Goal: Book appointment/travel/reservation

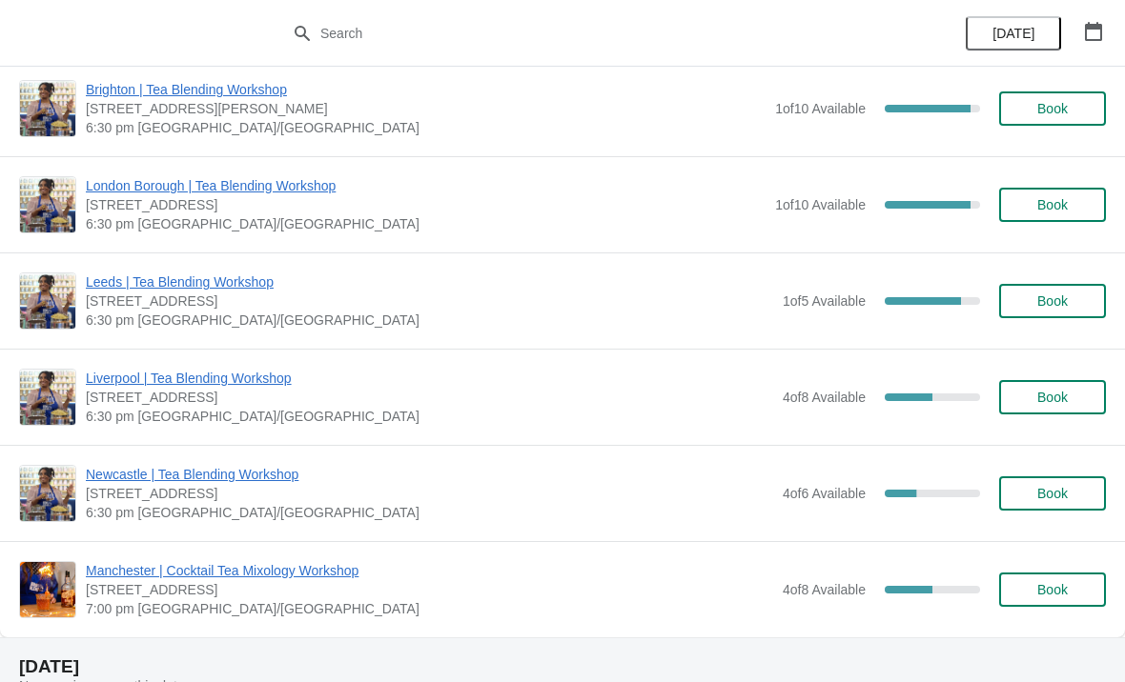
scroll to position [681, 0]
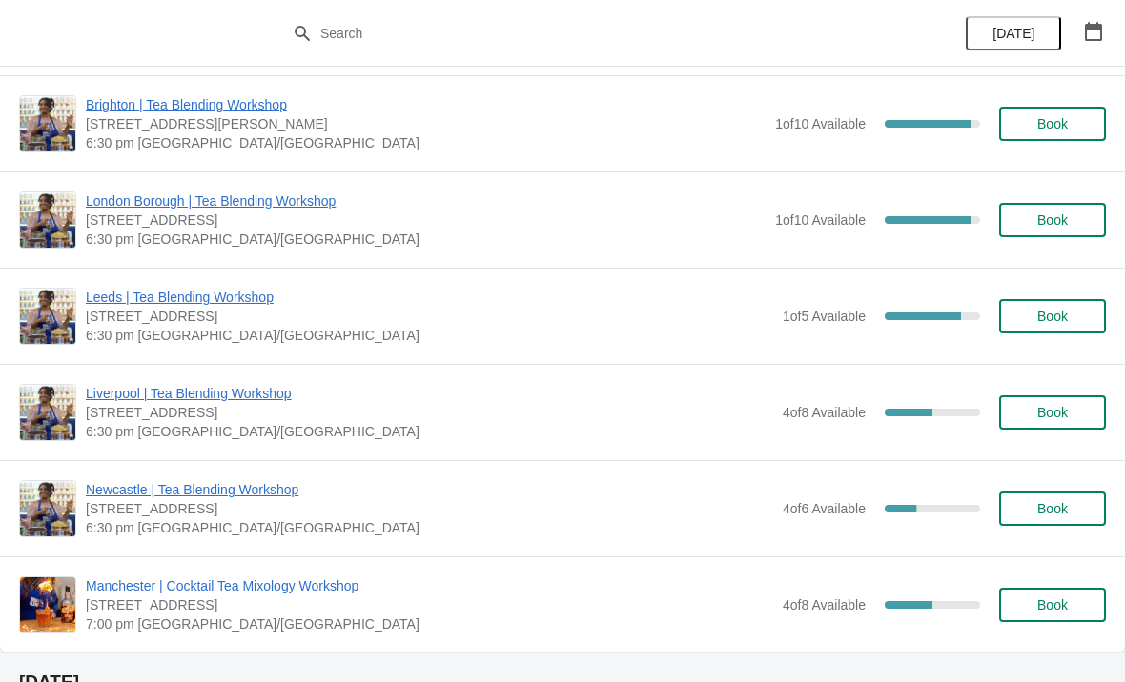
click at [1038, 48] on button "[DATE]" at bounding box center [1012, 33] width 95 height 34
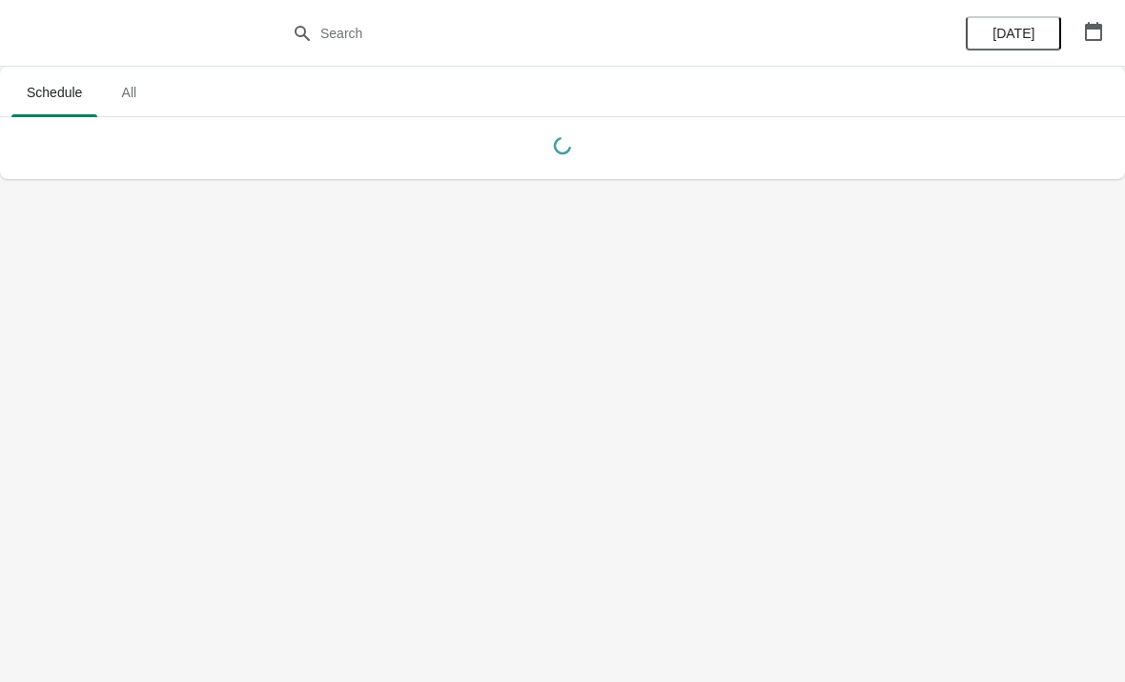
click at [1095, 43] on button "button" at bounding box center [1093, 31] width 34 height 34
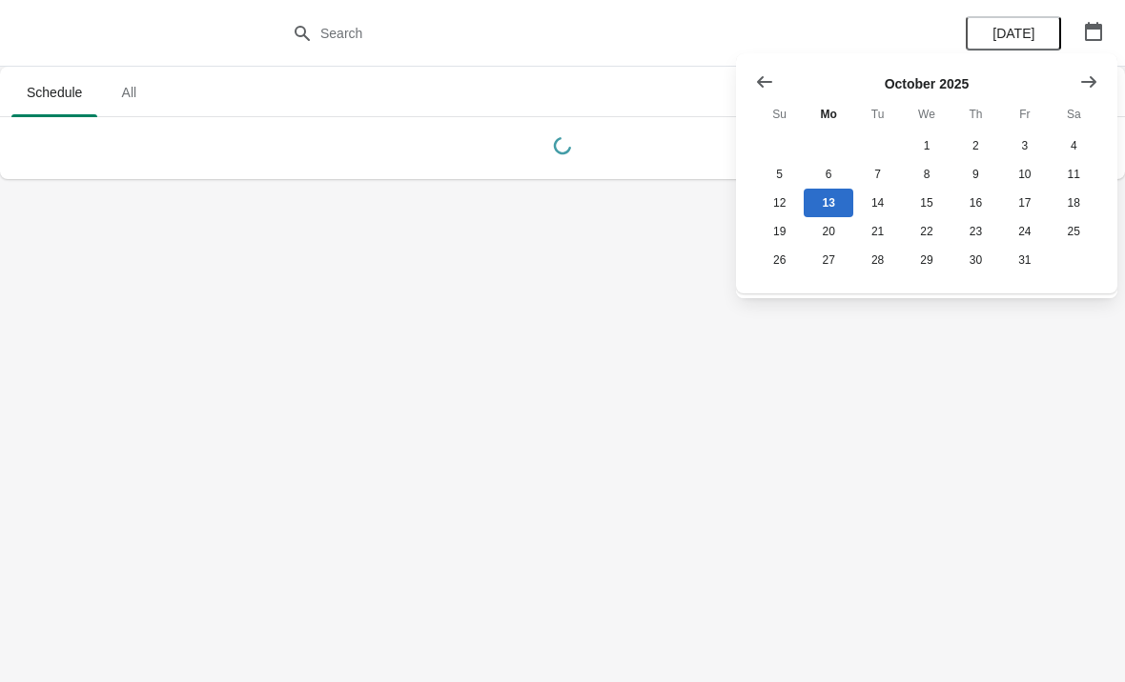
click at [1090, 92] on button "Show next month, November 2025" at bounding box center [1088, 82] width 34 height 34
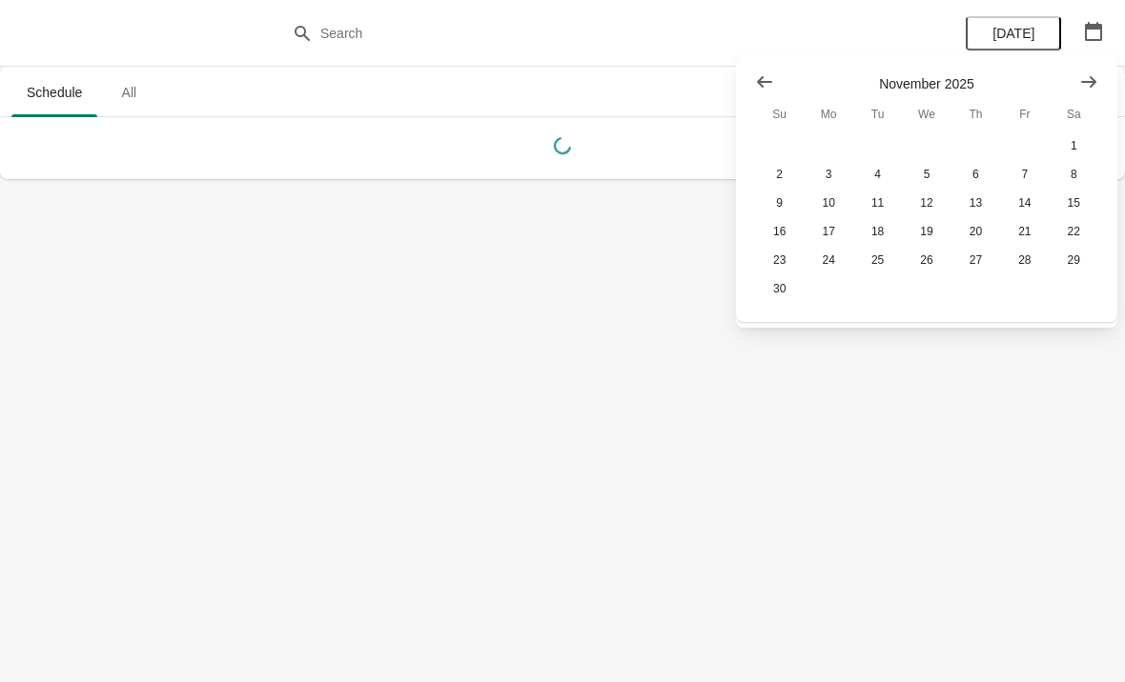
click at [1079, 92] on button "Show next month, December 2025" at bounding box center [1088, 82] width 34 height 34
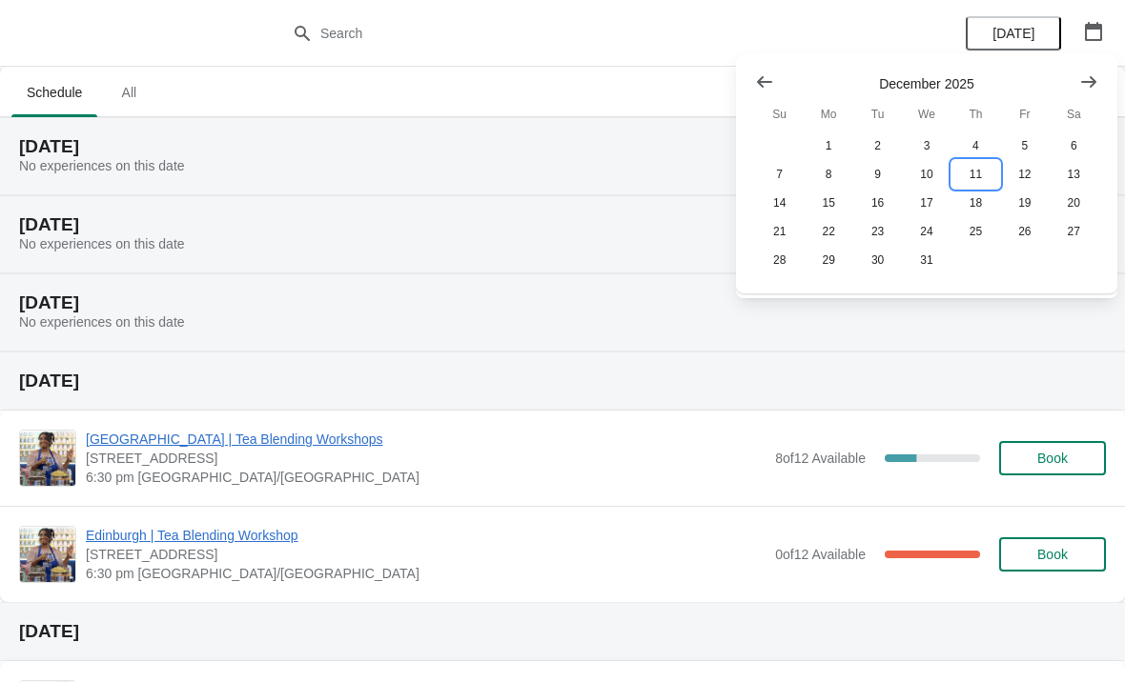
click at [969, 178] on button "11" at bounding box center [975, 174] width 49 height 29
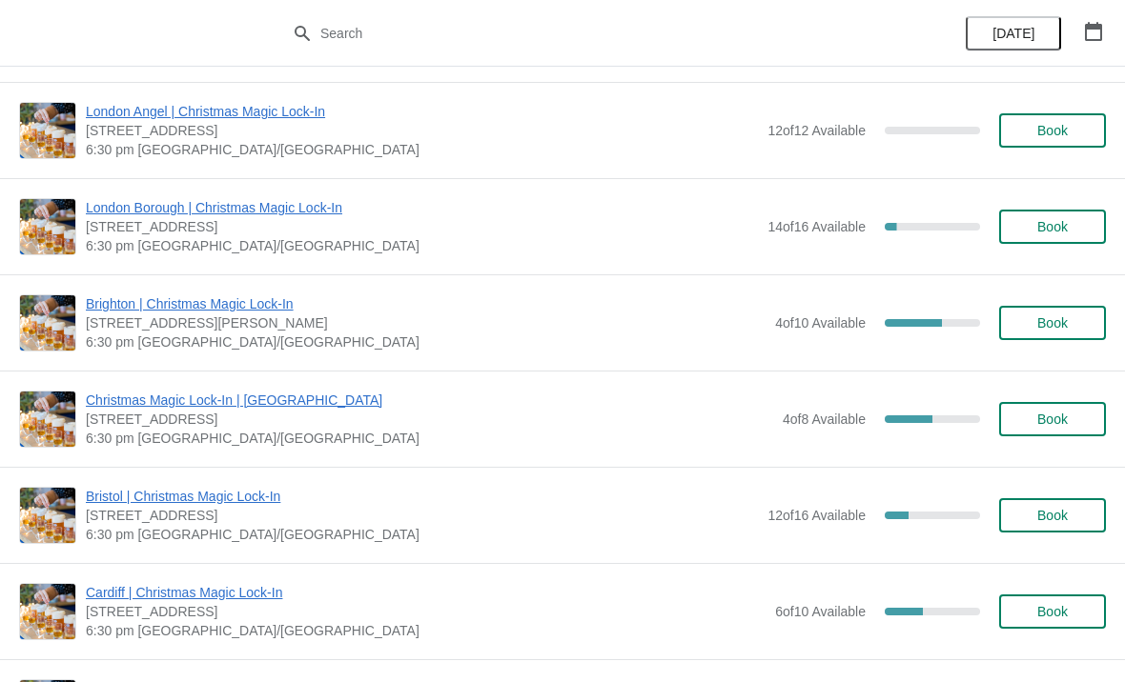
scroll to position [270, 0]
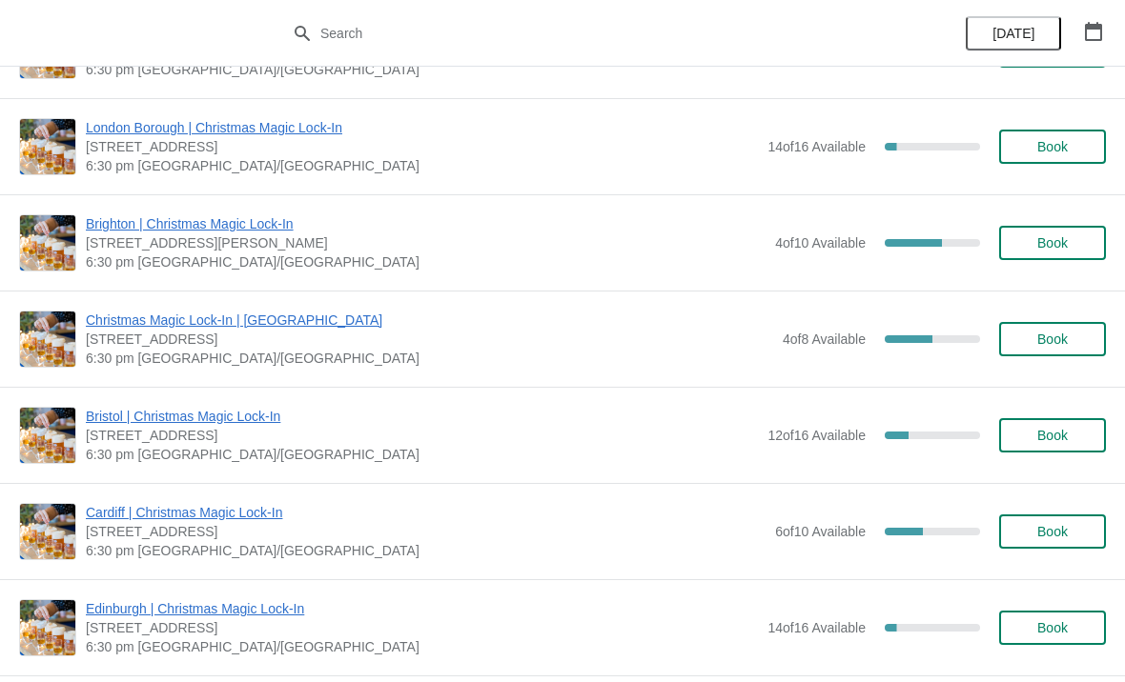
click at [1040, 352] on button "Book" at bounding box center [1052, 339] width 107 height 34
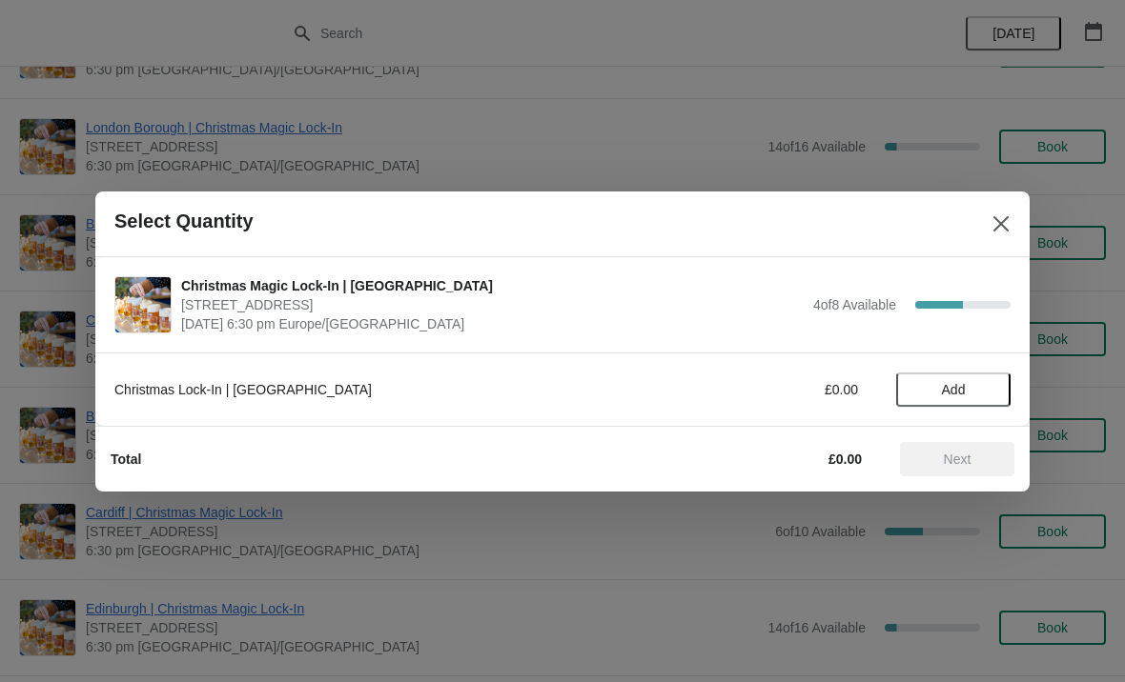
click at [952, 403] on button "Add" at bounding box center [953, 390] width 114 height 34
click at [970, 471] on button "Next" at bounding box center [957, 459] width 114 height 34
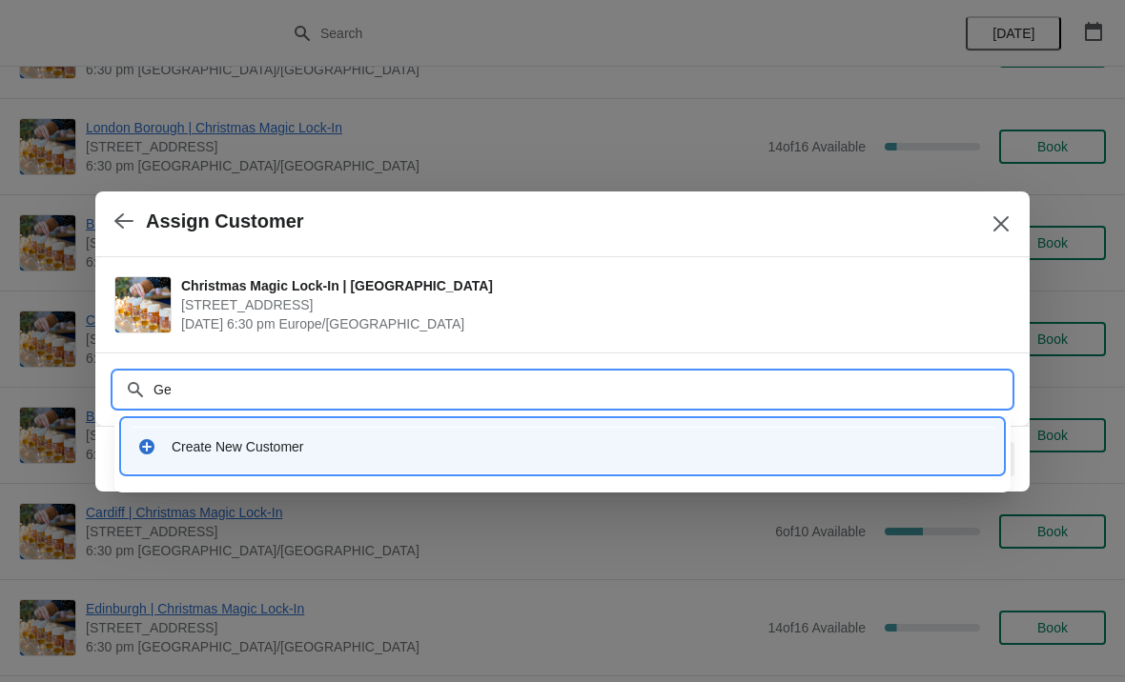
type input "G"
click at [331, 467] on div "Create New Customer" at bounding box center [562, 446] width 881 height 54
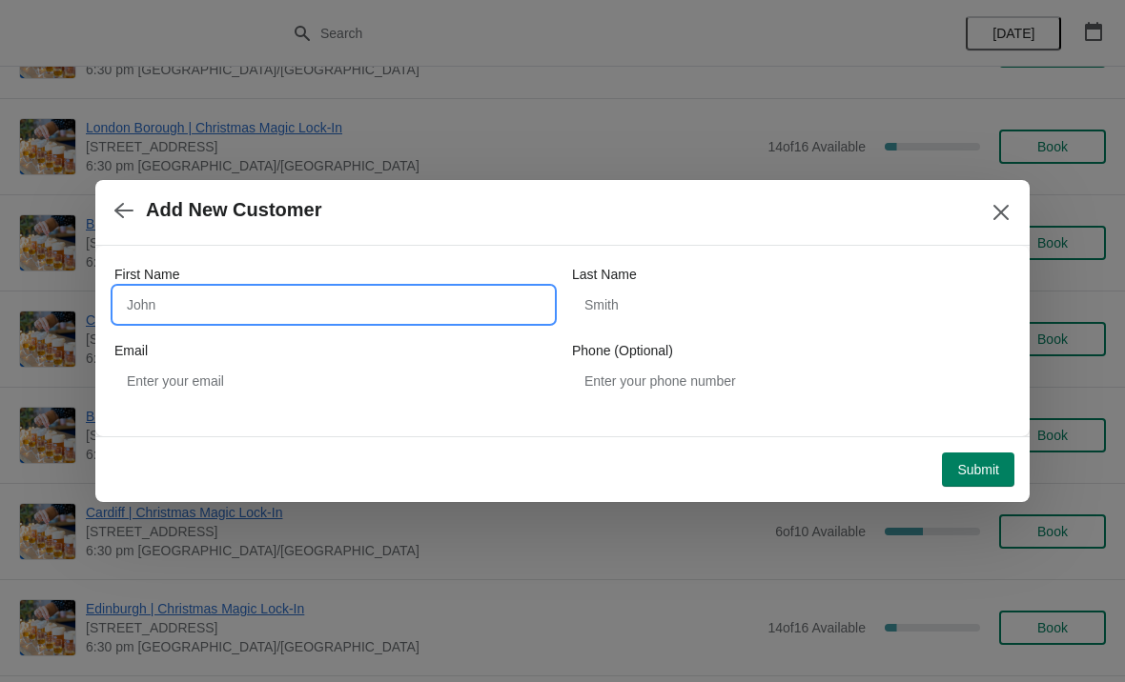
click at [358, 318] on input "First Name" at bounding box center [333, 305] width 438 height 34
type input "Genie"
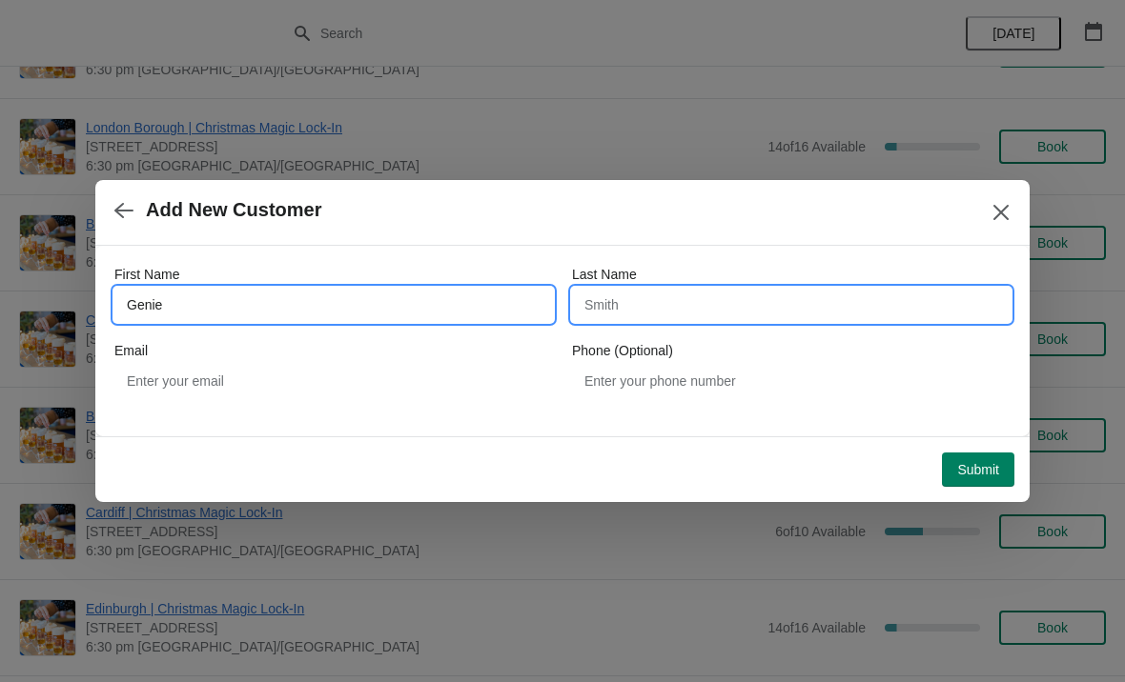
click at [747, 317] on input "Last Name" at bounding box center [791, 305] width 438 height 34
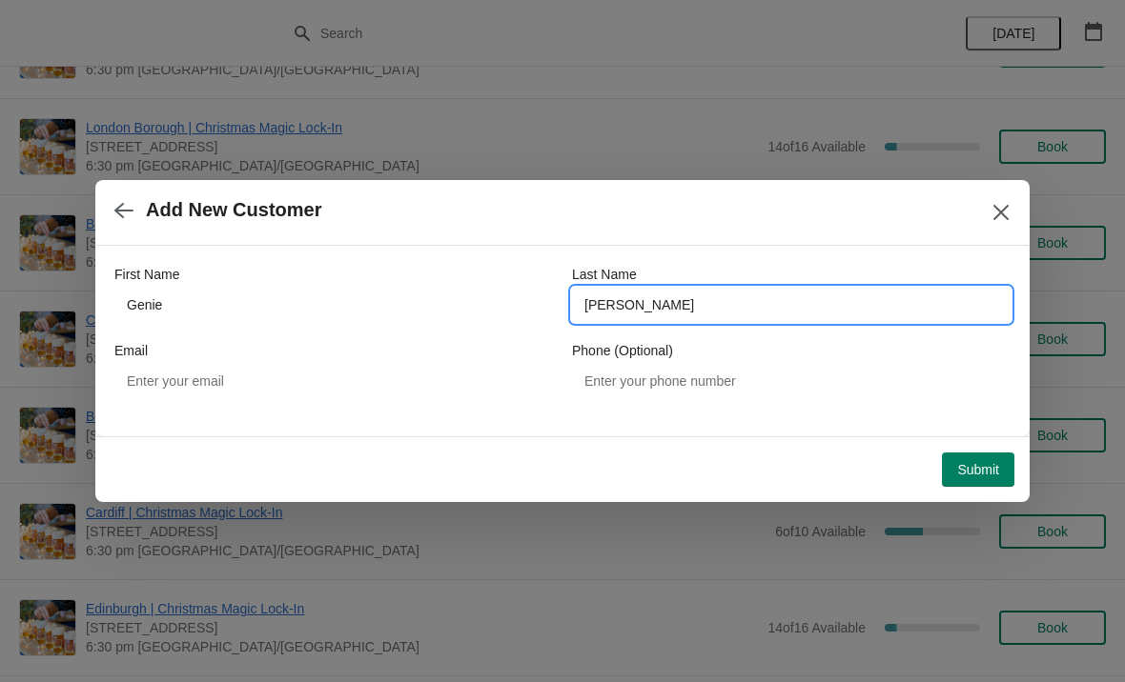
type input "[PERSON_NAME]"
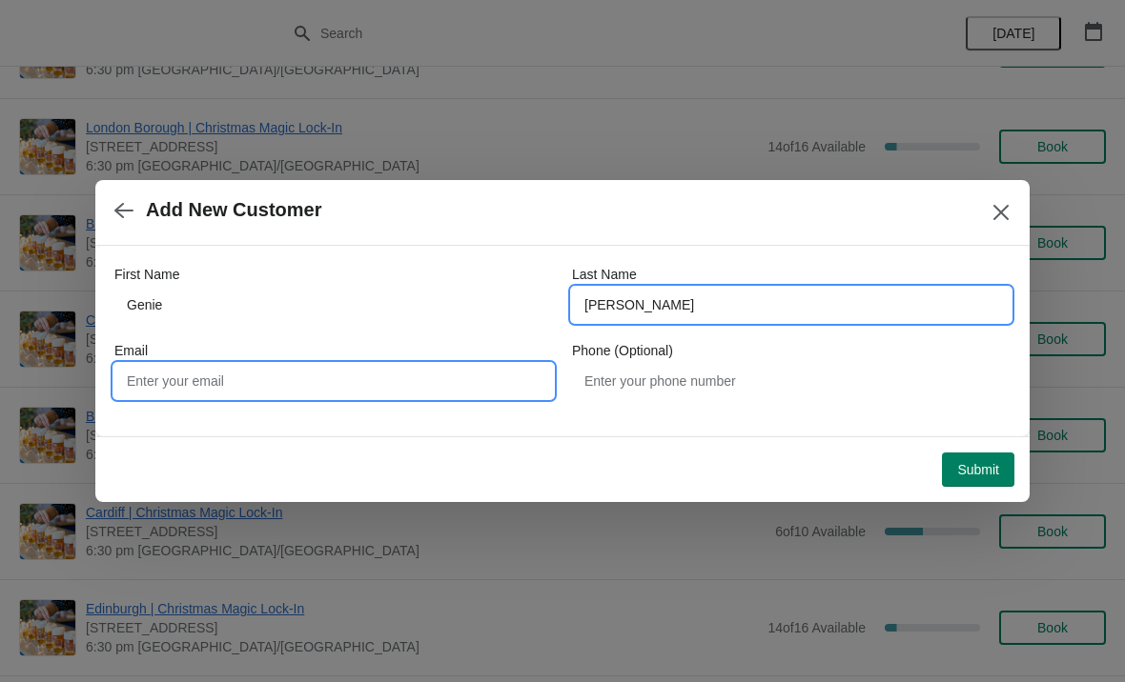
click at [342, 385] on input "Email" at bounding box center [333, 381] width 438 height 34
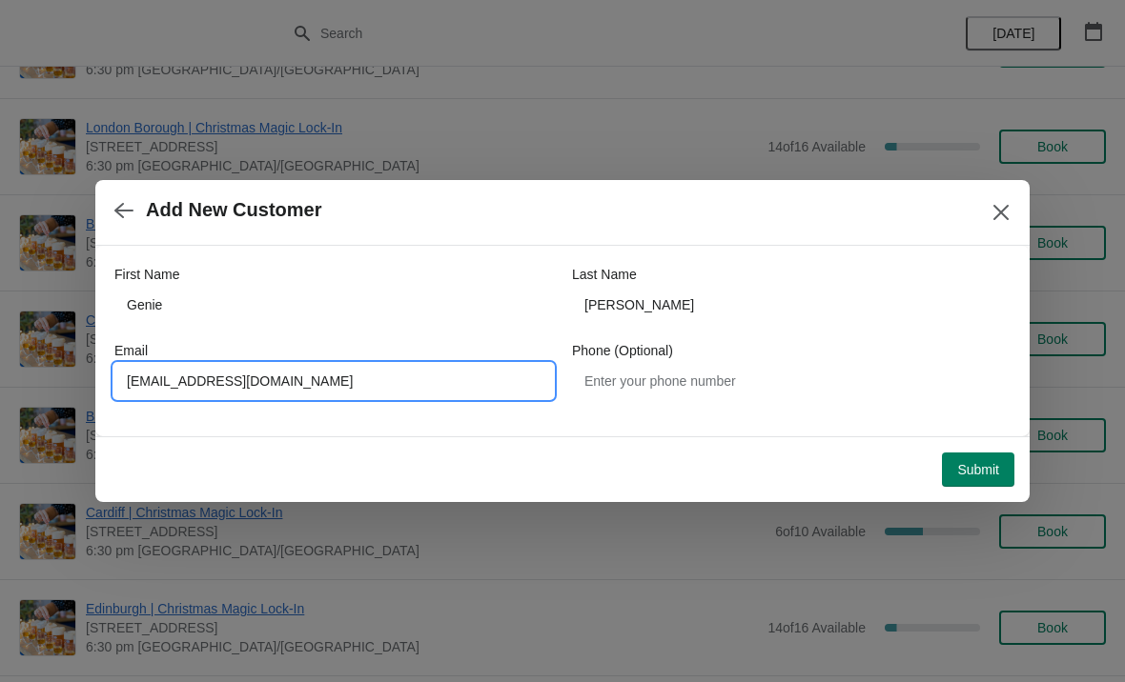
type input "[EMAIL_ADDRESS][DOMAIN_NAME]"
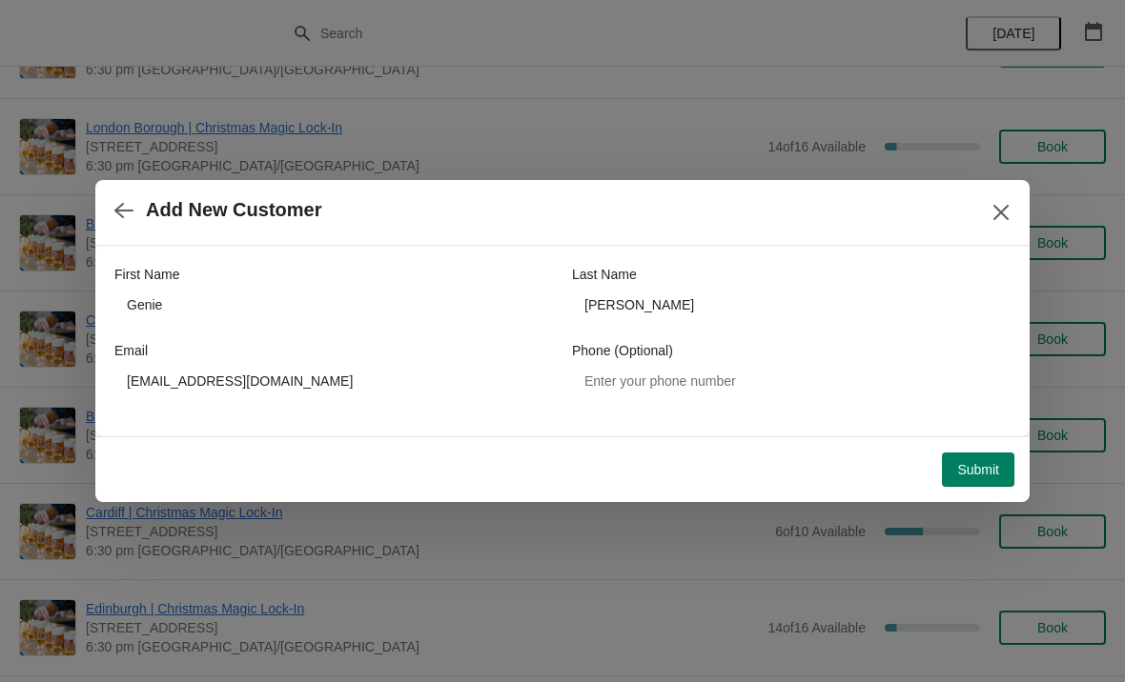
click at [985, 466] on span "Submit" at bounding box center [978, 469] width 42 height 15
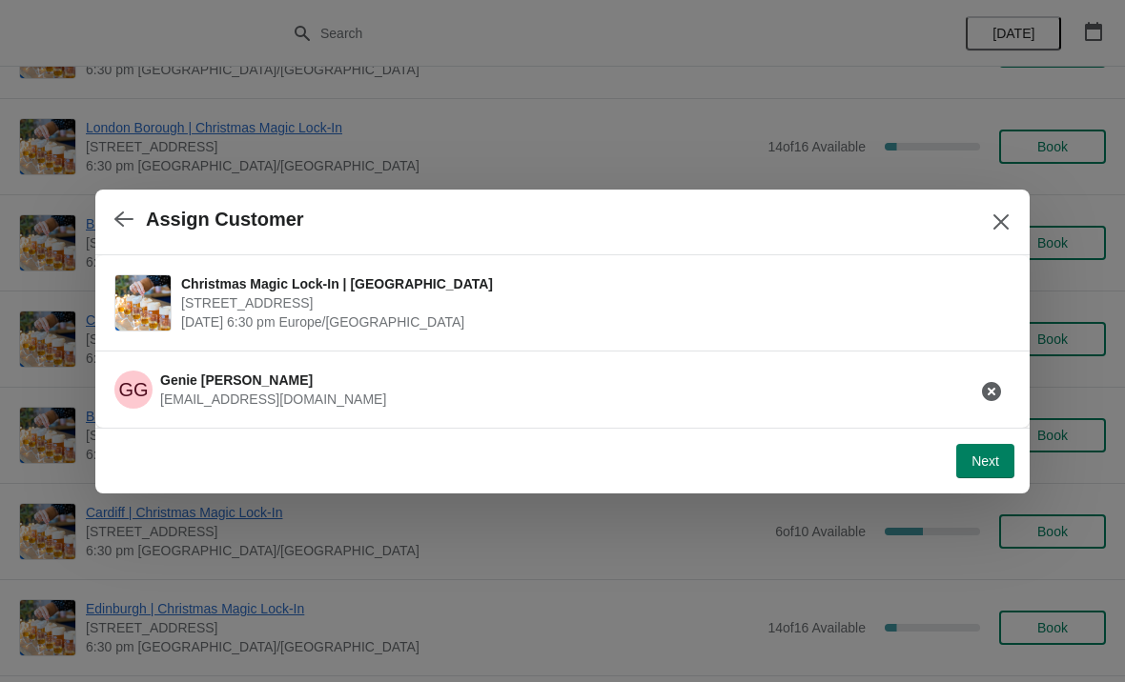
click at [984, 473] on button "Next" at bounding box center [985, 461] width 58 height 34
select select "No"
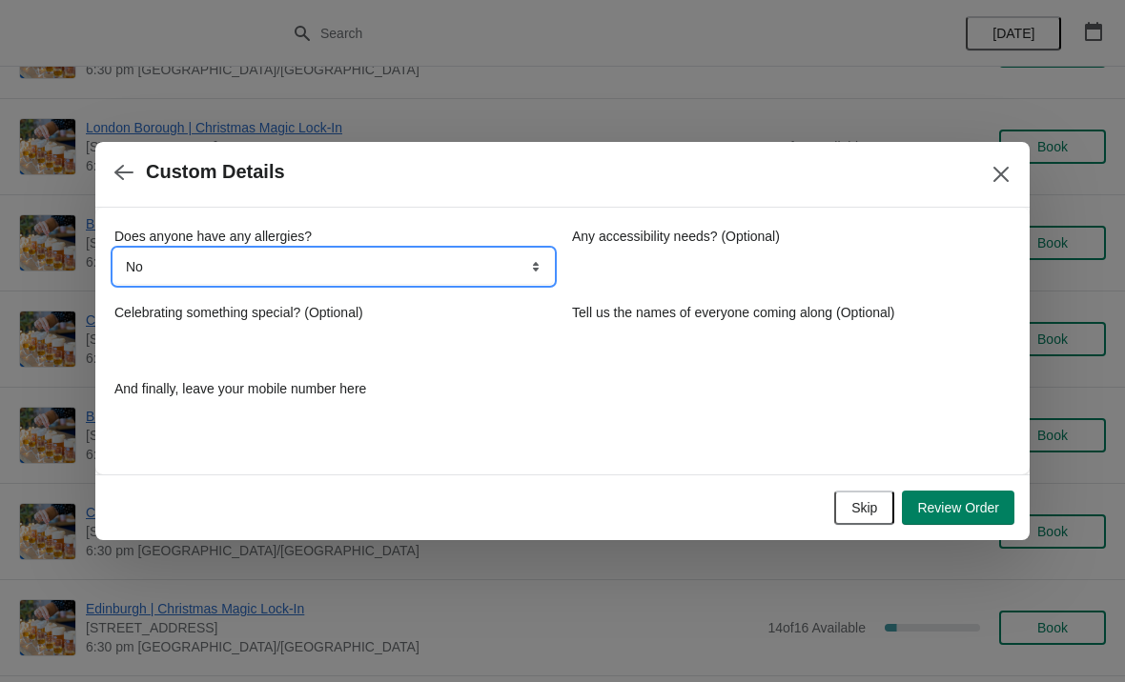
click at [498, 282] on select "No Yes, nuts Yes, wheat Yes, other" at bounding box center [333, 267] width 438 height 34
click at [518, 273] on select "No Yes, nuts Yes, wheat Yes, other" at bounding box center [333, 267] width 438 height 34
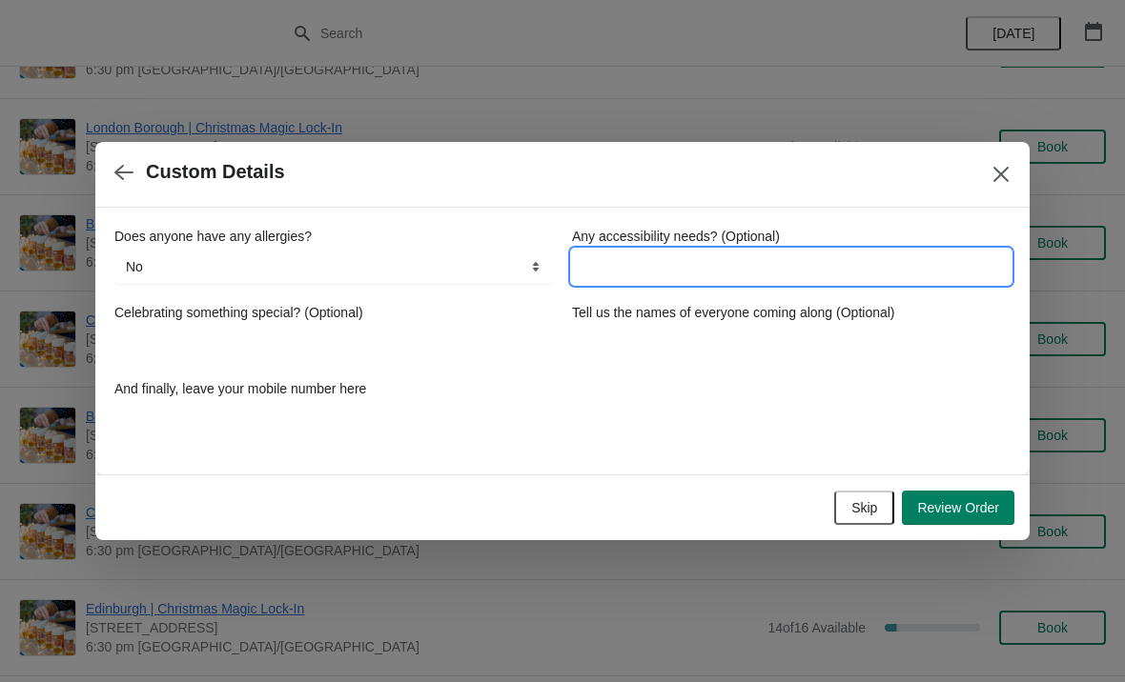
click at [734, 281] on input "Any accessibility needs? (Optional)" at bounding box center [791, 267] width 438 height 34
type input "Will need to sit down"
click at [206, 372] on div "Does anyone have any allergies? No Yes, nuts Yes, wheat Yes, other No Any acces…" at bounding box center [562, 332] width 896 height 210
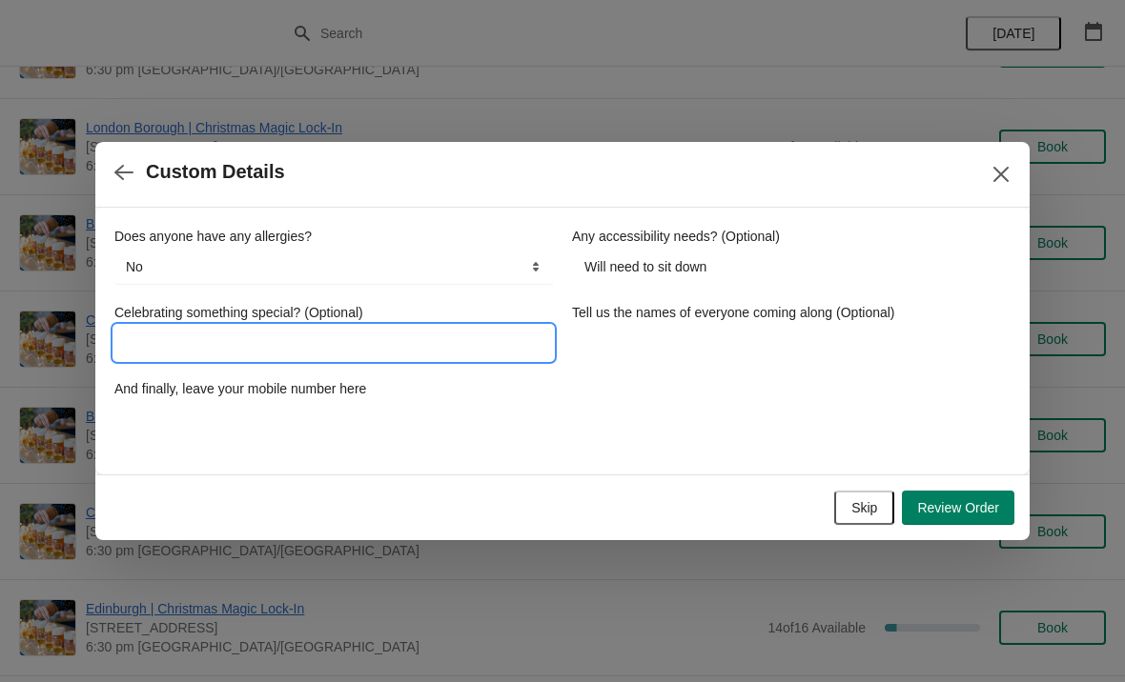
click at [244, 356] on input "Celebrating something special? (Optional)" at bounding box center [333, 343] width 438 height 34
type input "Christmas !!!"
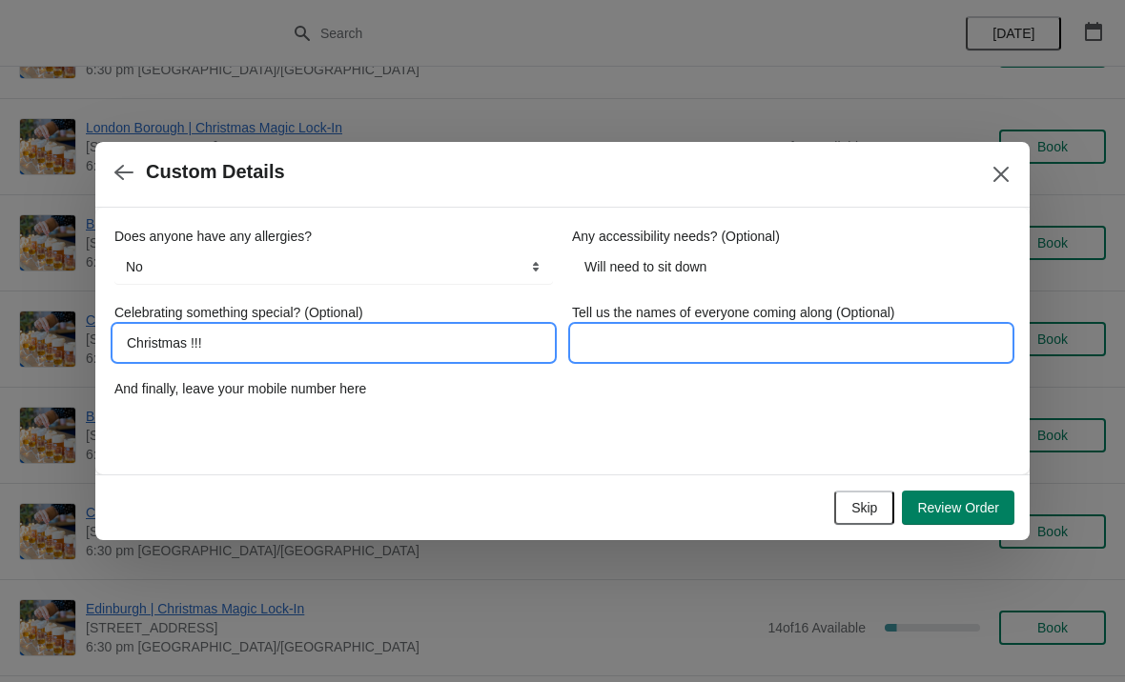
click at [783, 353] on input "Tell us the names of everyone coming along (Optional)" at bounding box center [791, 343] width 438 height 34
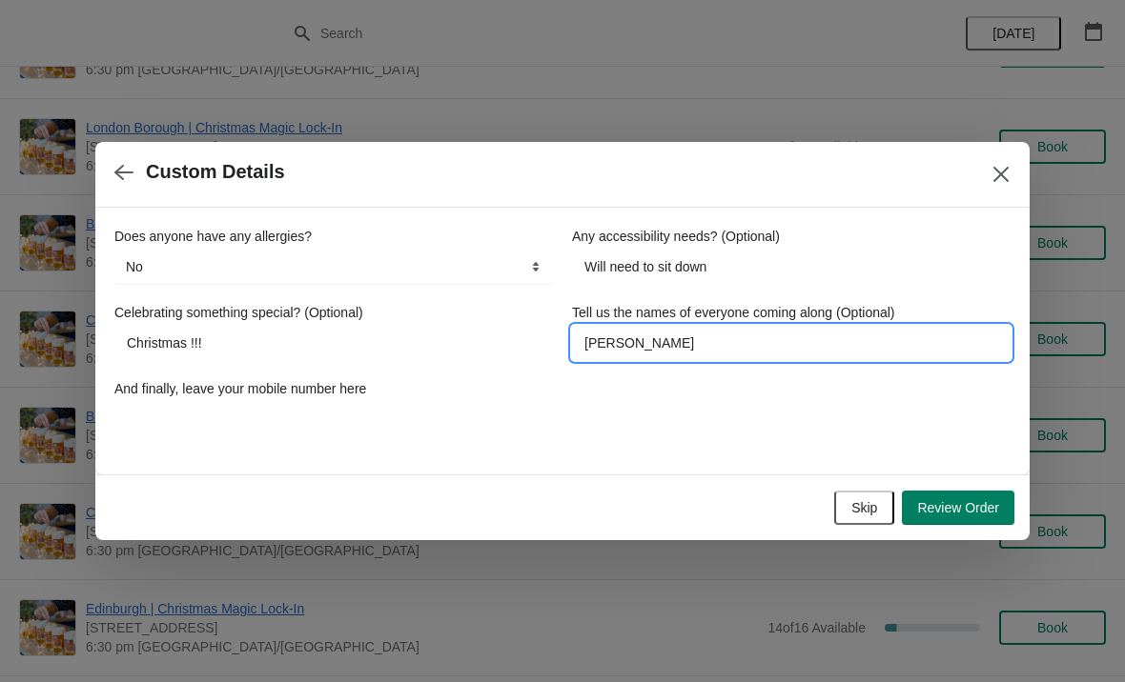
type input "[PERSON_NAME]"
click at [660, 431] on div "Does anyone have any allergies? No Yes, nuts Yes, wheat Yes, other No Any acces…" at bounding box center [562, 332] width 896 height 210
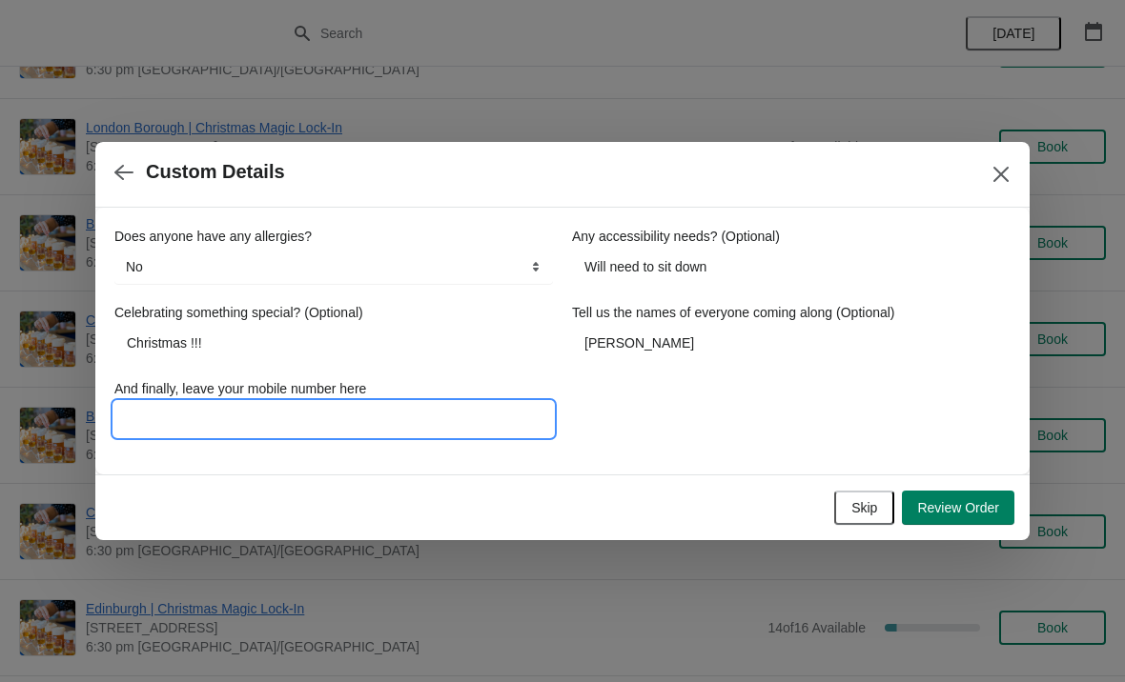
click at [406, 424] on input "And finally, leave your mobile number here" at bounding box center [333, 419] width 438 height 34
click at [442, 425] on input "And finally, leave your mobile number here" at bounding box center [333, 419] width 438 height 34
click at [579, 424] on div "Does anyone have any allergies? No Yes, nuts Yes, wheat Yes, other No Any acces…" at bounding box center [562, 332] width 896 height 210
click at [496, 434] on input "And finally, leave your mobile number here" at bounding box center [333, 419] width 438 height 34
click at [980, 521] on button "Review Order" at bounding box center [958, 508] width 112 height 34
